Goal: Task Accomplishment & Management: Manage account settings

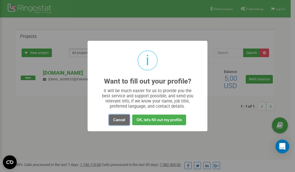
click at [119, 120] on button "Cancel" at bounding box center [119, 120] width 21 height 11
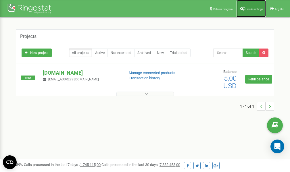
click at [254, 6] on link "Profile settings" at bounding box center [251, 8] width 29 height 17
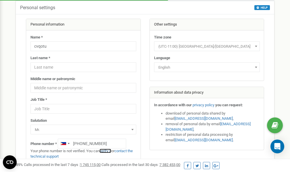
click at [108, 151] on link "verify it" at bounding box center [106, 151] width 12 height 4
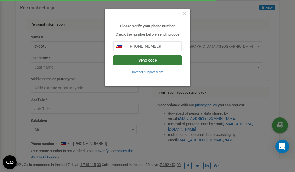
click at [165, 62] on button "Send code" at bounding box center [147, 61] width 68 height 10
